Goal: Task Accomplishment & Management: Manage account settings

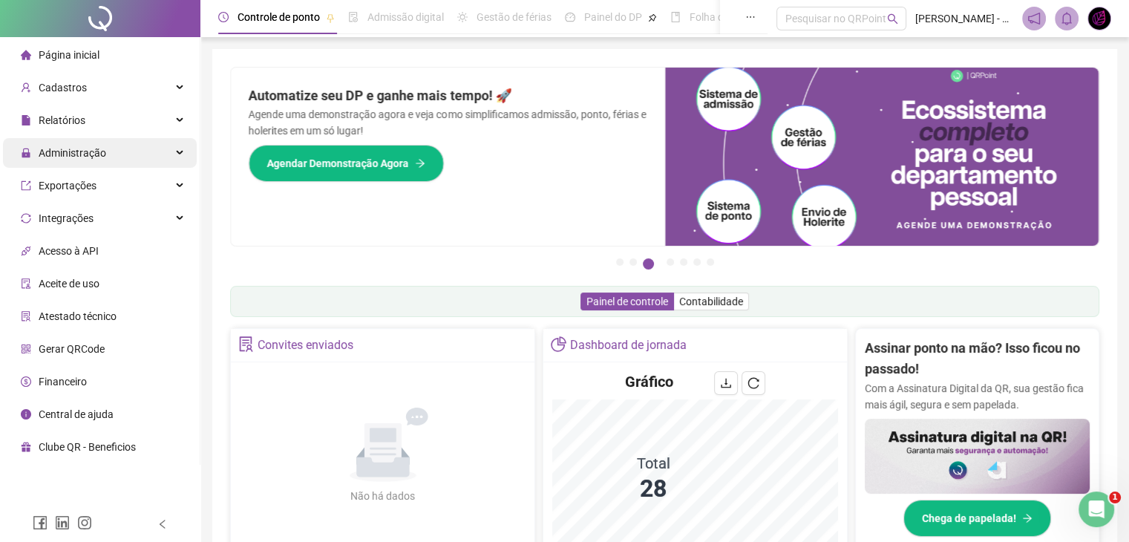
click at [118, 157] on div "Administração" at bounding box center [100, 153] width 194 height 30
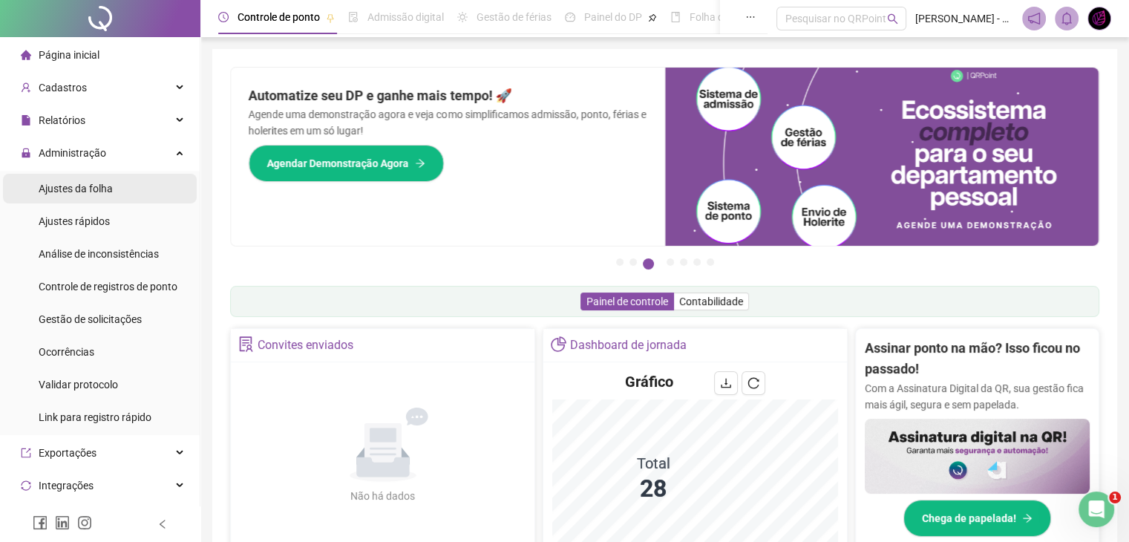
click at [97, 199] on div "Ajustes da folha" at bounding box center [76, 189] width 74 height 30
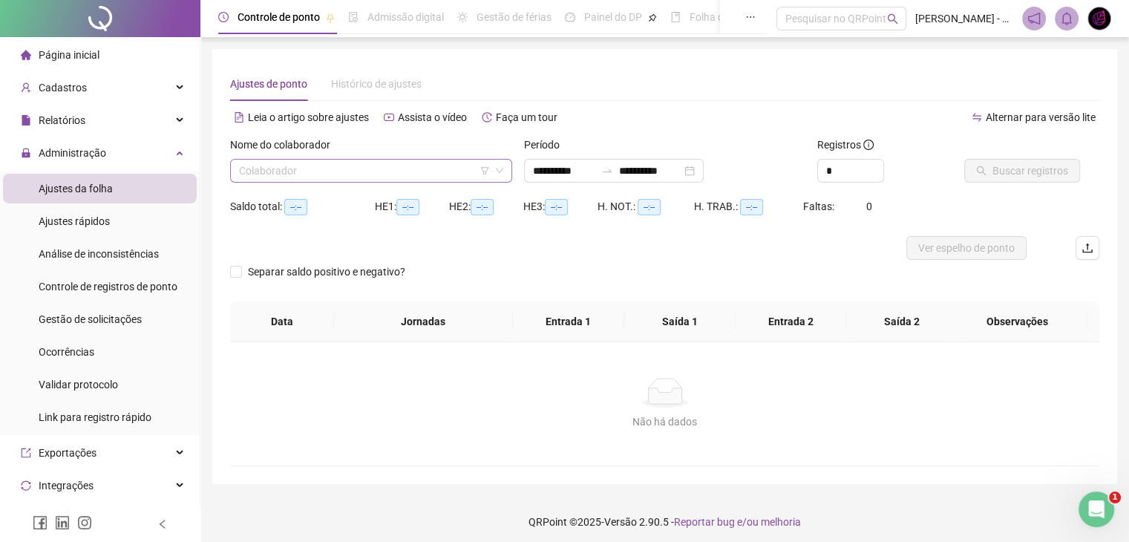
click at [333, 176] on input "search" at bounding box center [364, 171] width 251 height 22
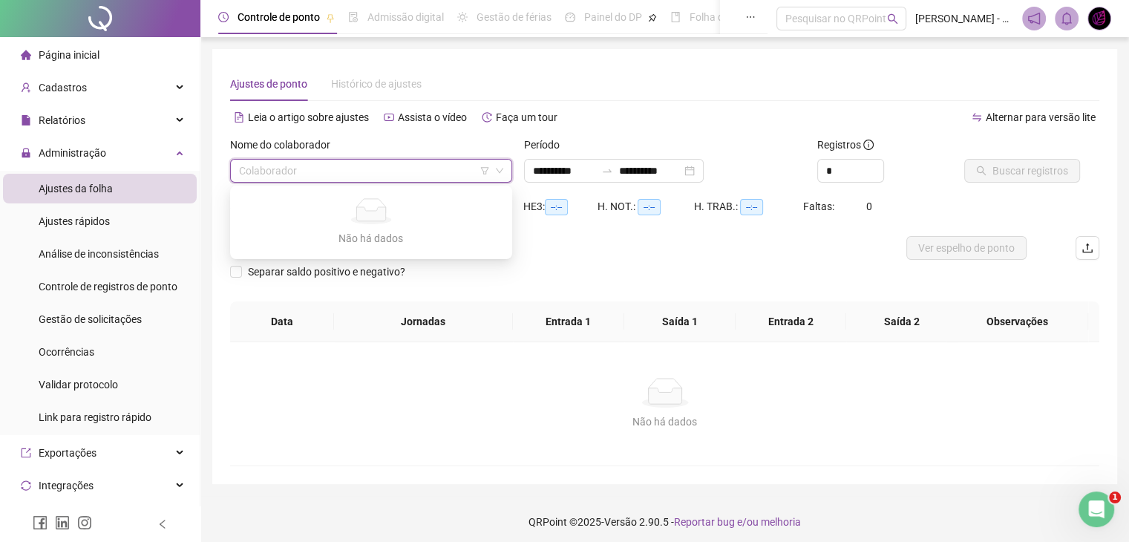
type input "**********"
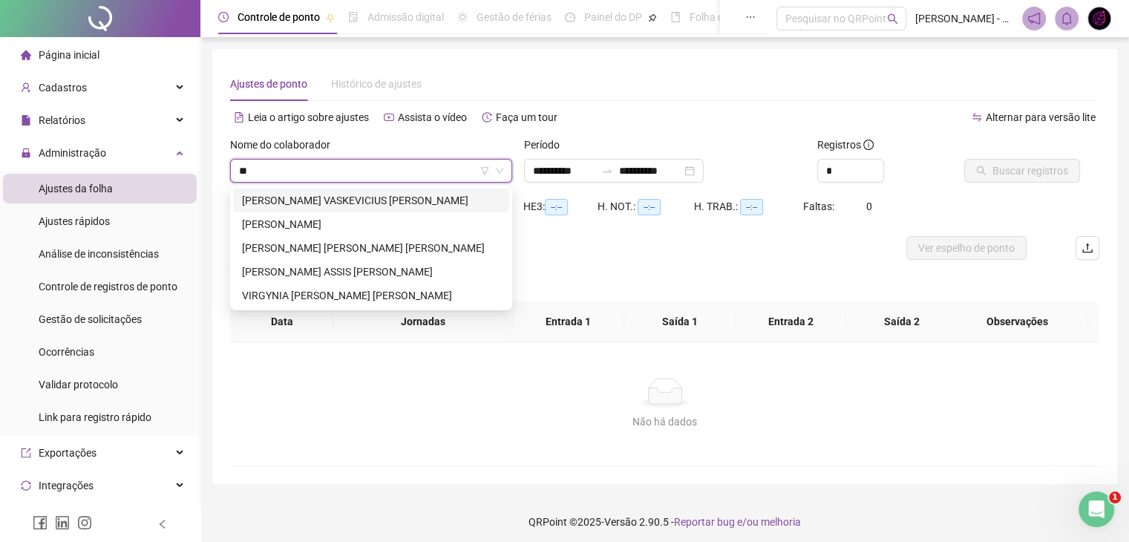
type input "***"
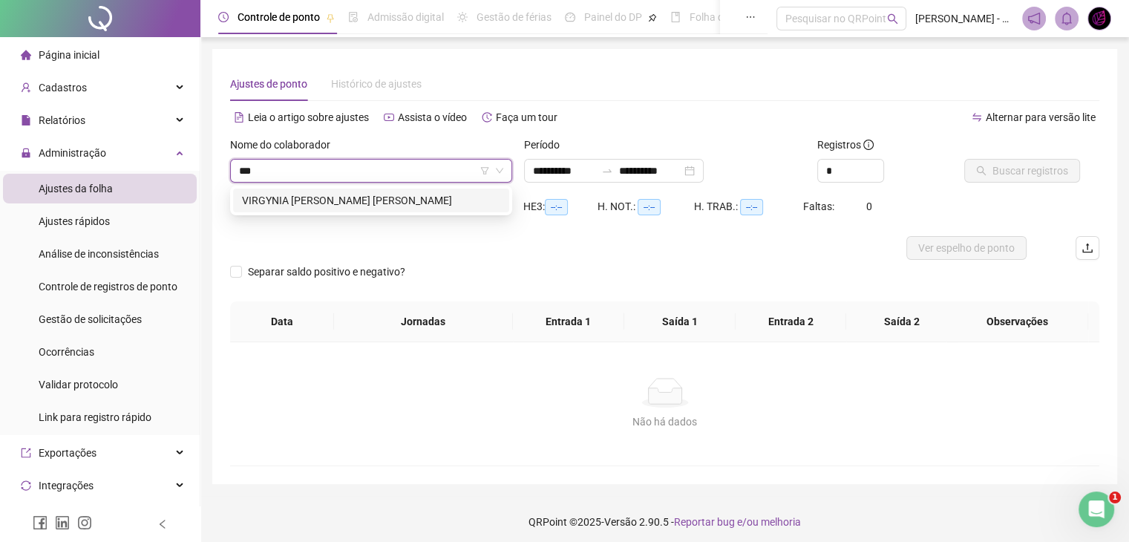
click at [336, 200] on div "VIRGYNIA [PERSON_NAME] [PERSON_NAME]" at bounding box center [371, 200] width 258 height 16
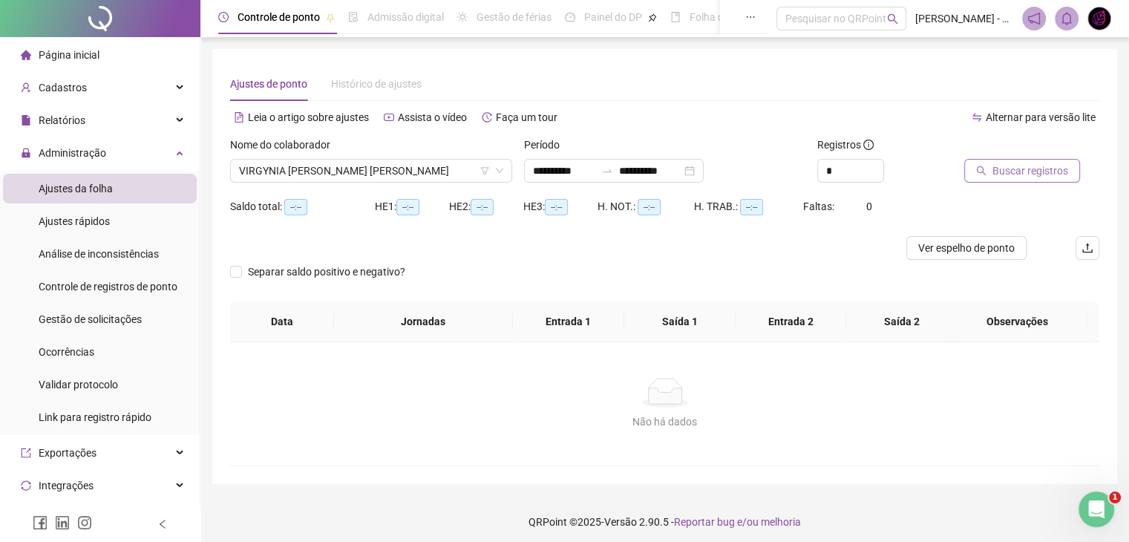
click at [1004, 170] on span "Buscar registros" at bounding box center [1030, 171] width 76 height 16
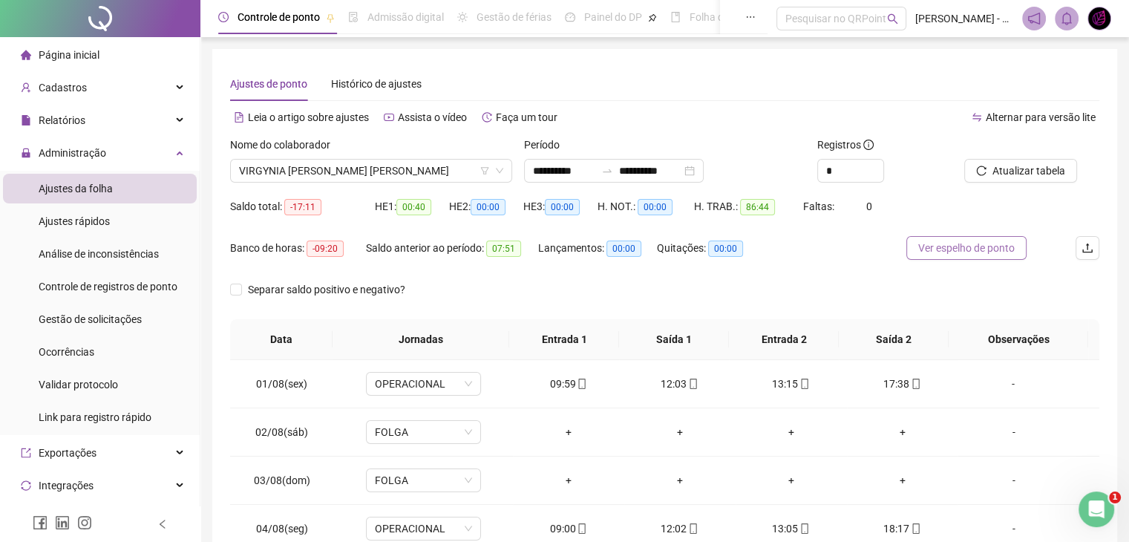
click at [1026, 247] on button "Ver espelho de ponto" at bounding box center [966, 248] width 120 height 24
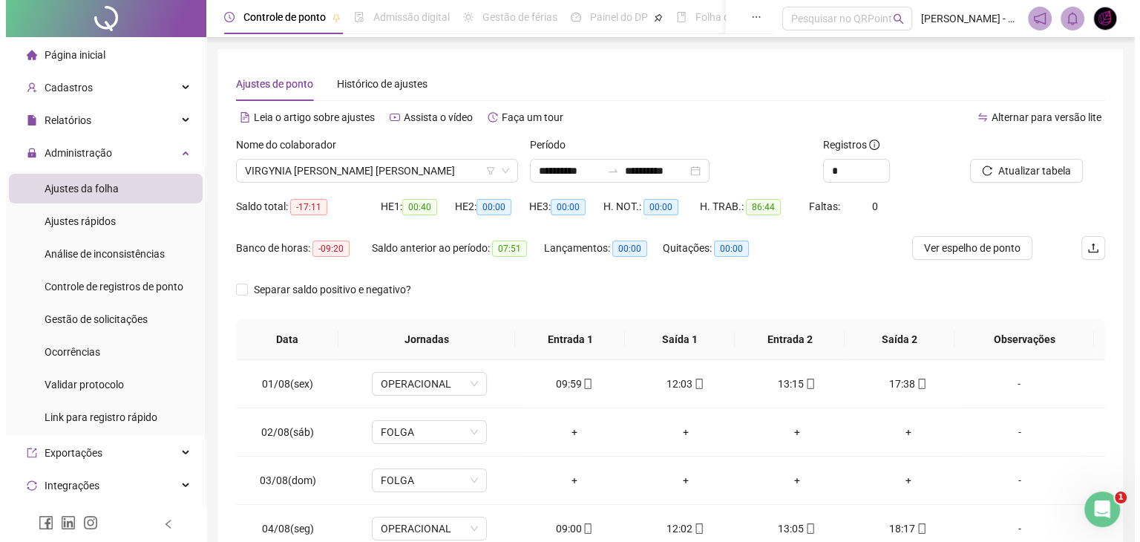
scroll to position [148, 0]
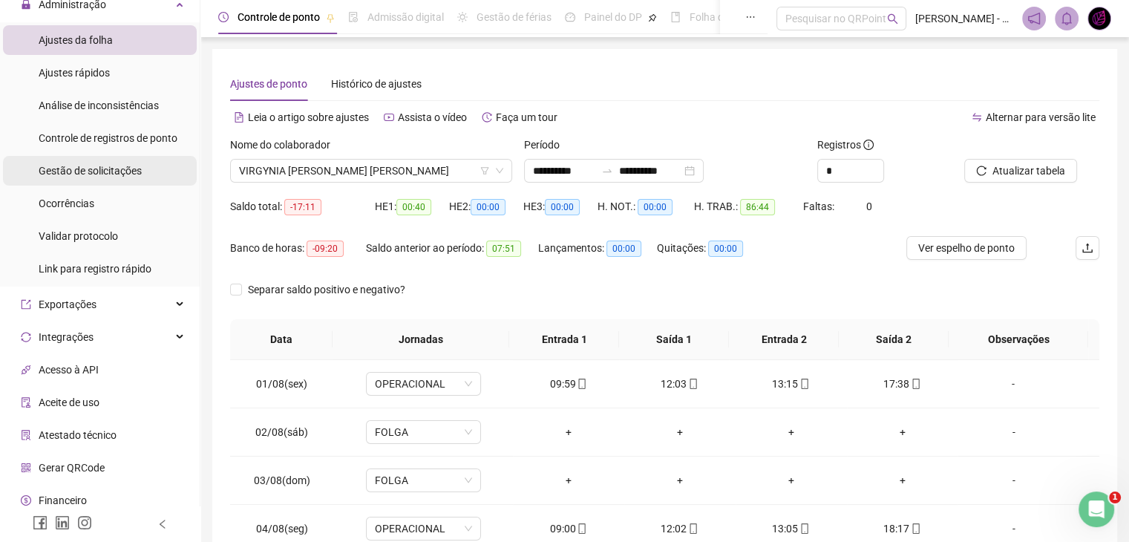
click at [115, 165] on span "Gestão de solicitações" at bounding box center [90, 171] width 103 height 12
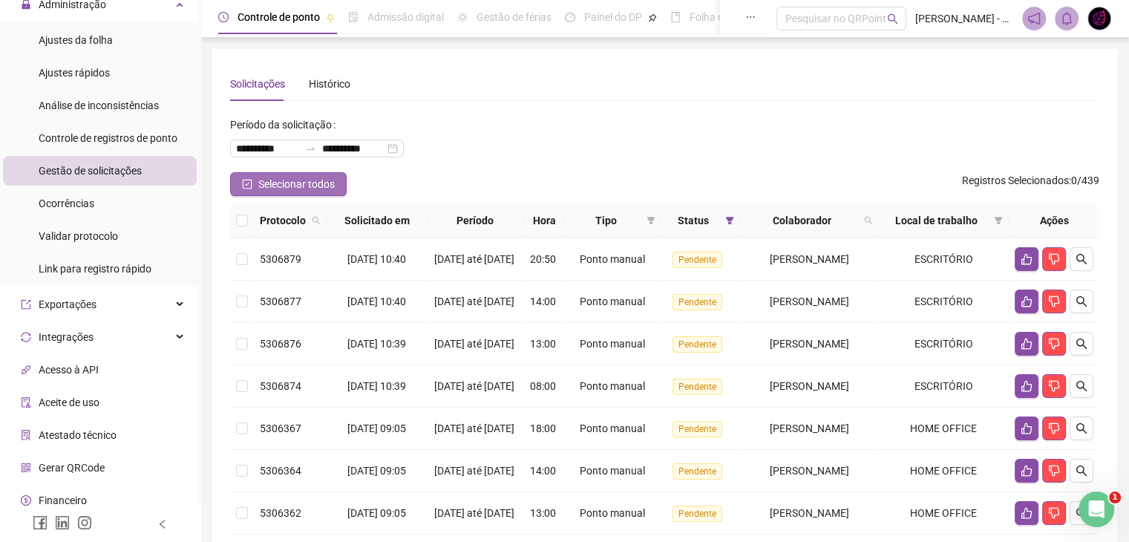
click at [270, 186] on span "Selecionar todos" at bounding box center [296, 184] width 76 height 16
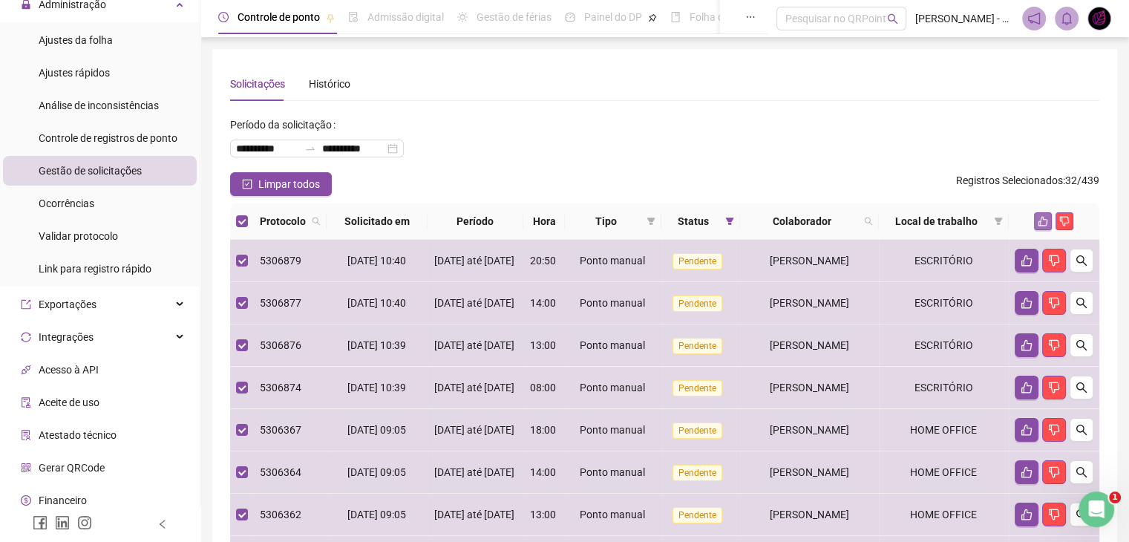
click at [1042, 216] on icon "like" at bounding box center [1042, 221] width 10 height 10
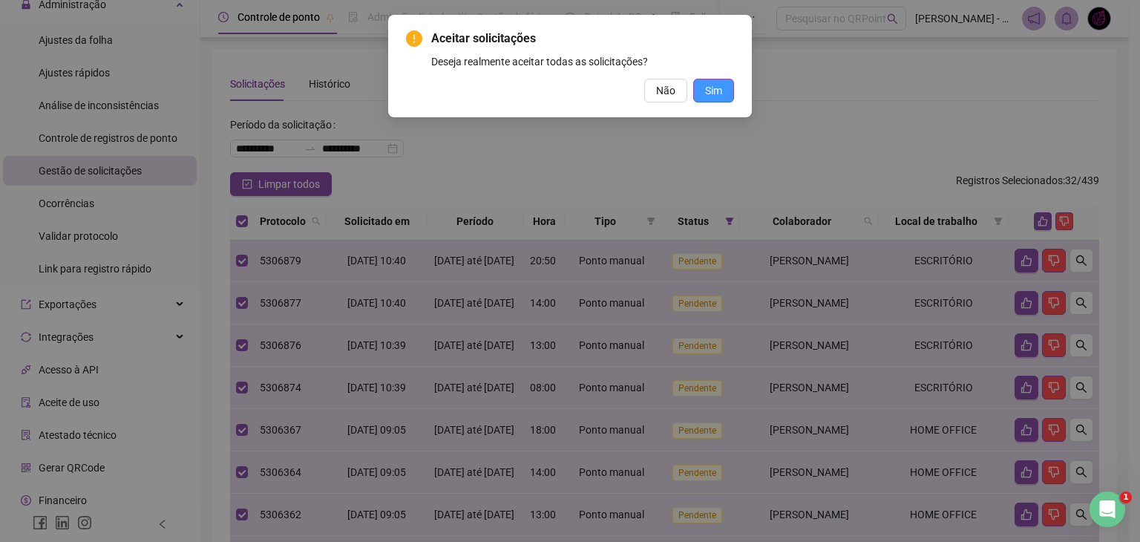
click at [730, 93] on button "Sim" at bounding box center [713, 91] width 41 height 24
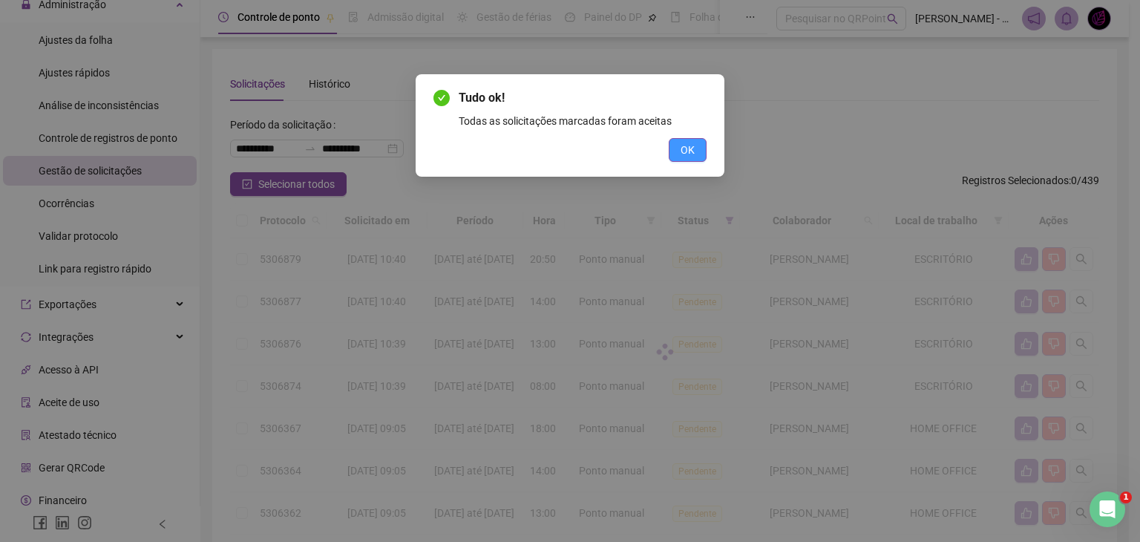
click at [688, 145] on span "OK" at bounding box center [687, 150] width 14 height 16
